Goal: Task Accomplishment & Management: Manage account settings

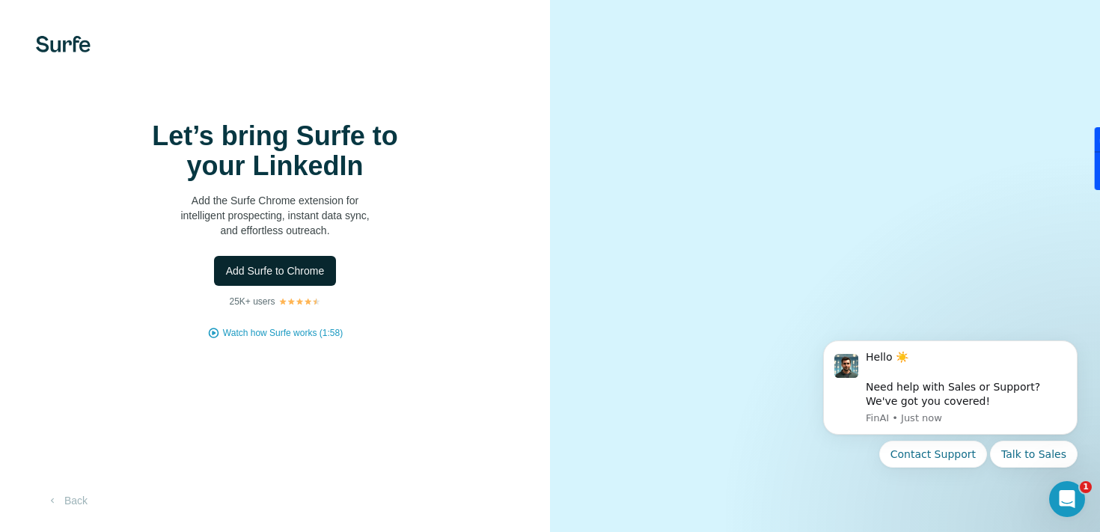
click at [311, 278] on span "Add Surfe to Chrome" at bounding box center [275, 270] width 99 height 15
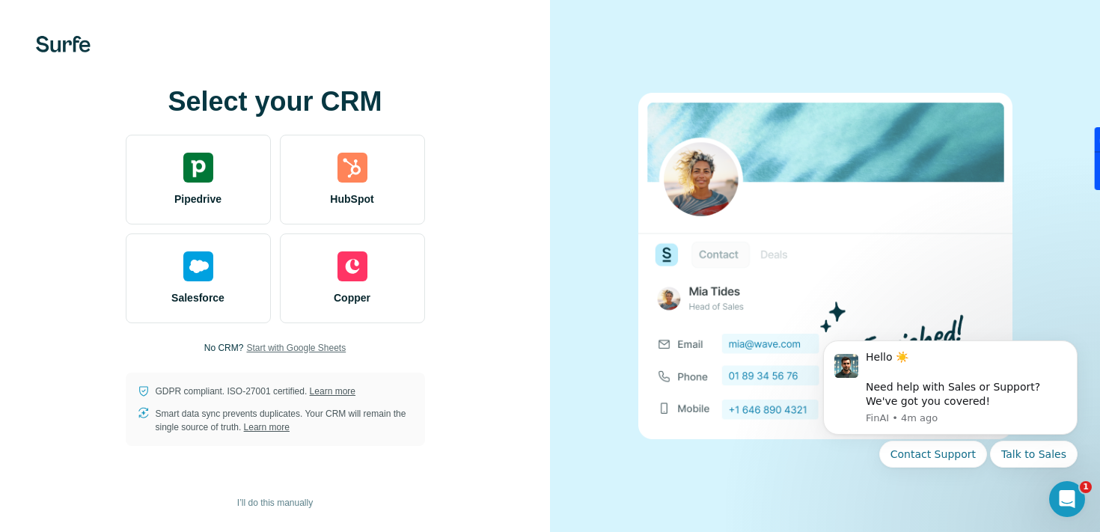
click at [285, 352] on span "Start with Google Sheets" at bounding box center [296, 347] width 100 height 13
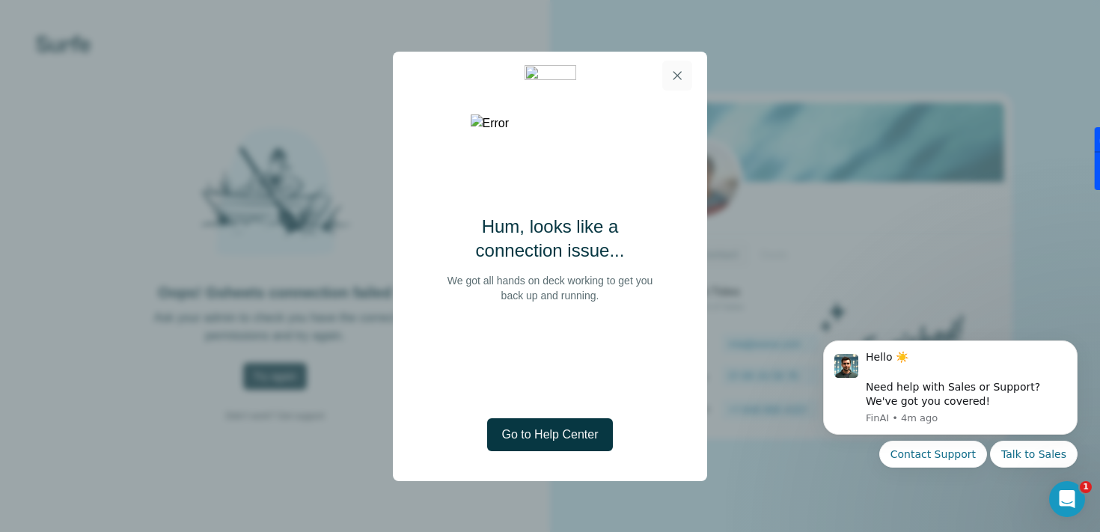
click at [685, 81] on button "button" at bounding box center [677, 76] width 30 height 30
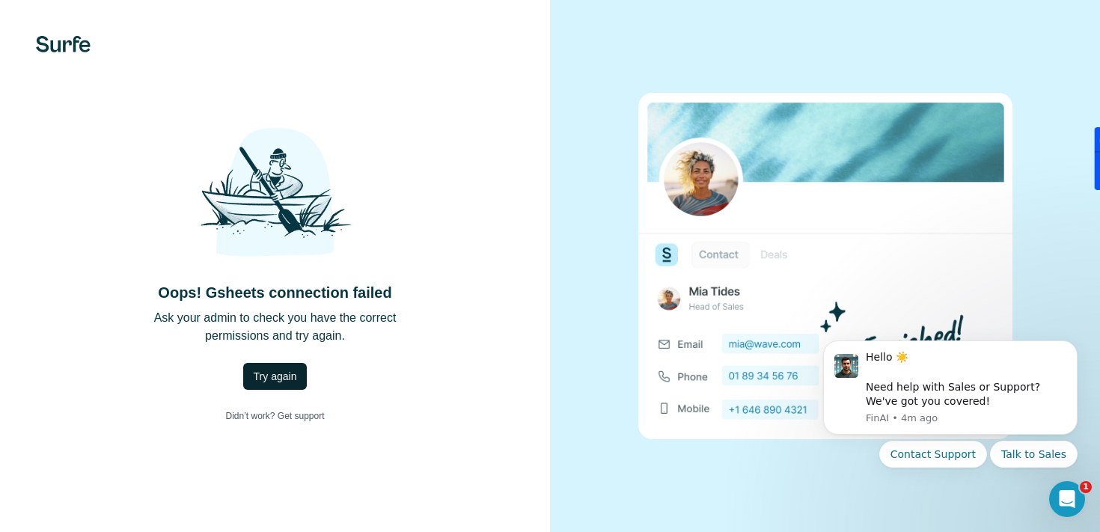
click at [279, 363] on button "Try again" at bounding box center [275, 376] width 64 height 27
click at [278, 367] on button "Try again" at bounding box center [275, 376] width 64 height 27
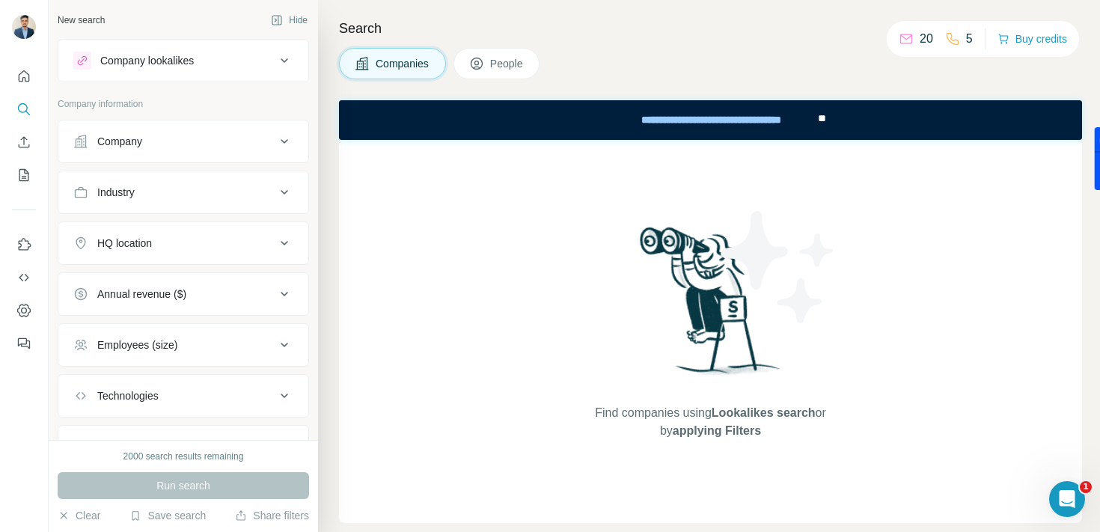
click at [516, 299] on div "Find companies using Lookalikes search or by applying Filters" at bounding box center [710, 331] width 743 height 383
click at [121, 144] on div "Company" at bounding box center [119, 141] width 45 height 15
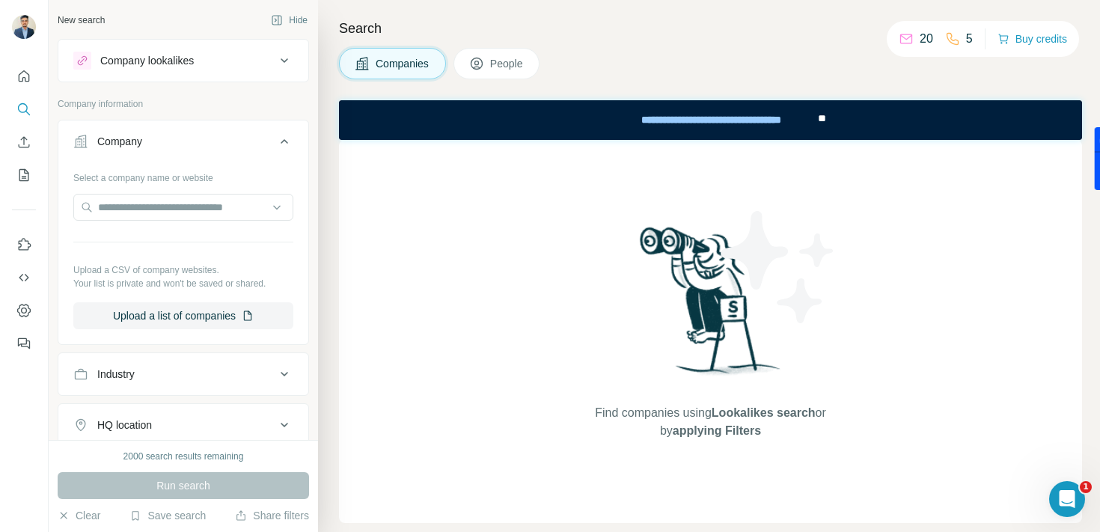
click at [121, 144] on div "Company" at bounding box center [119, 141] width 45 height 15
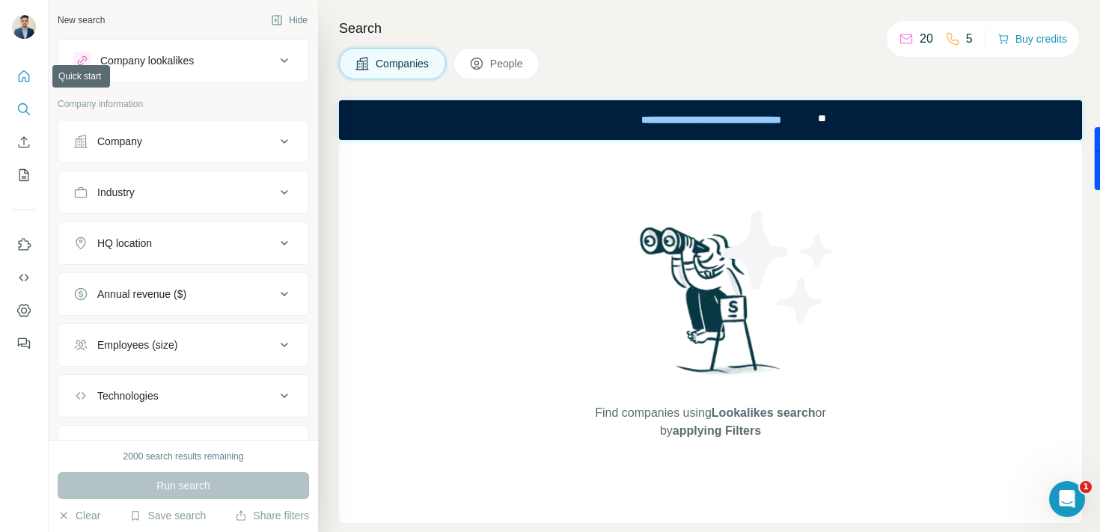
click at [23, 79] on icon "Quick start" at bounding box center [23, 76] width 15 height 15
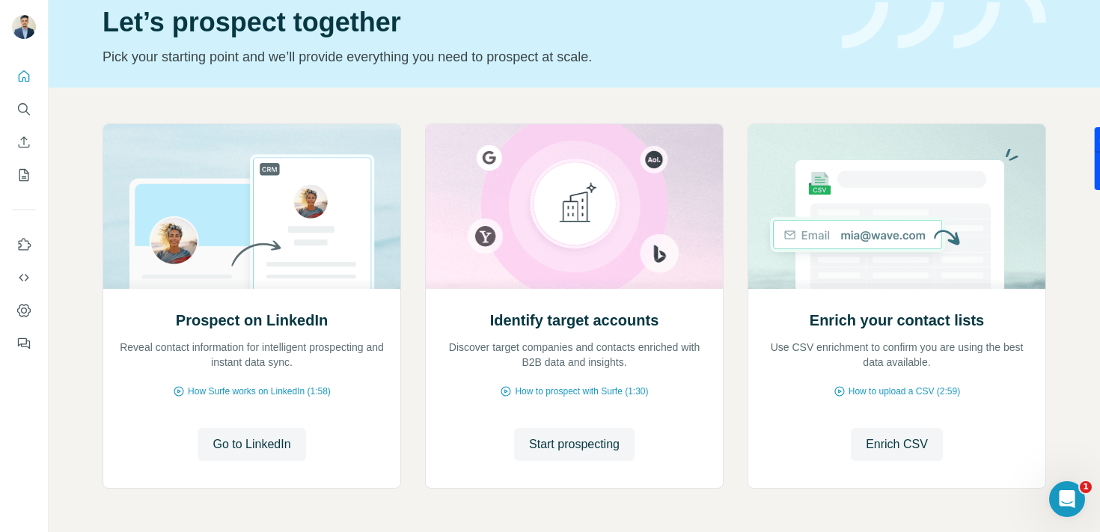
scroll to position [79, 0]
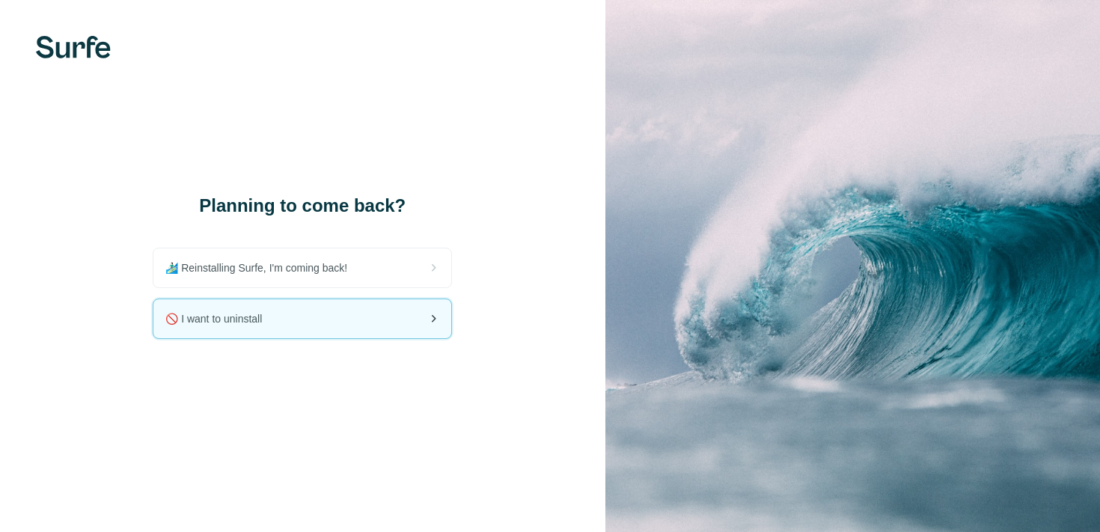
click at [281, 324] on div "🚫 I want to uninstall" at bounding box center [302, 318] width 298 height 39
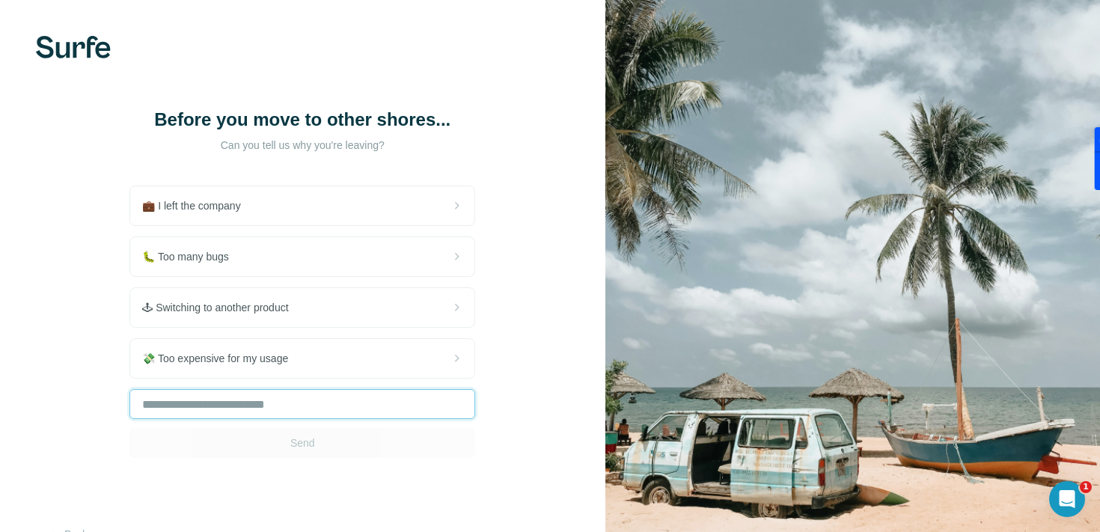
click at [355, 397] on input "text" at bounding box center [302, 404] width 346 height 30
type input "**********"
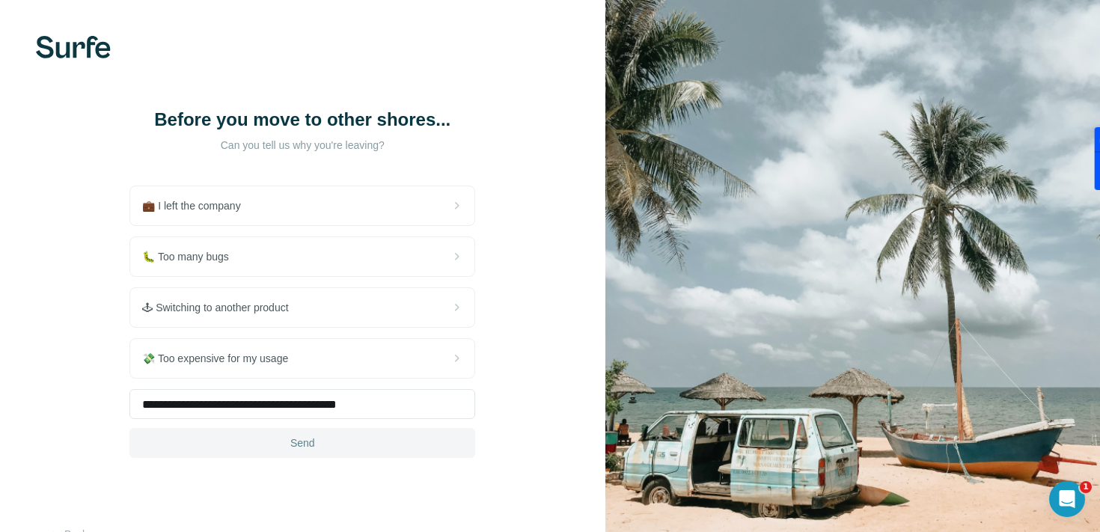
click at [366, 450] on button "Send" at bounding box center [302, 443] width 346 height 30
